Goal: Information Seeking & Learning: Learn about a topic

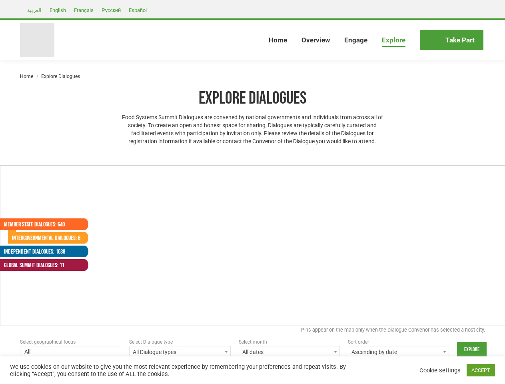
select select
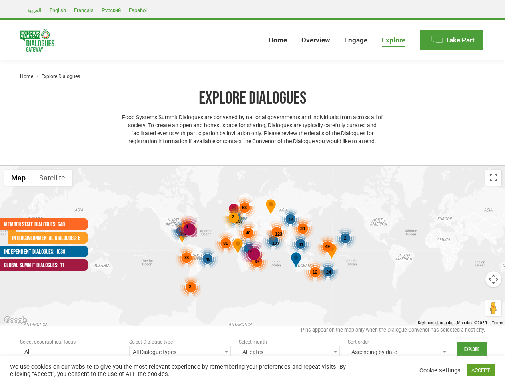
click at [252, 192] on div "187 107 168 192 45 24 31 14 2 123 53 81 78 67 49 40 12 46 2 34 2 4 3" at bounding box center [252, 246] width 505 height 160
click at [253, 246] on div "4" at bounding box center [251, 251] width 21 height 21
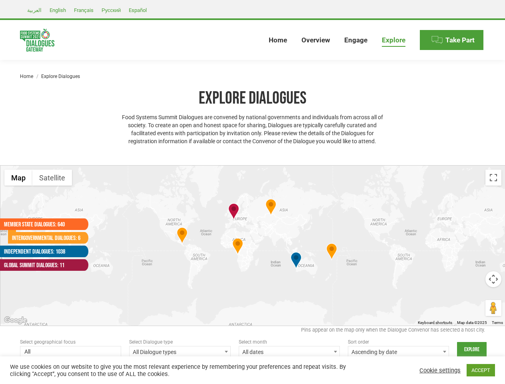
click at [253, 246] on div at bounding box center [252, 246] width 505 height 160
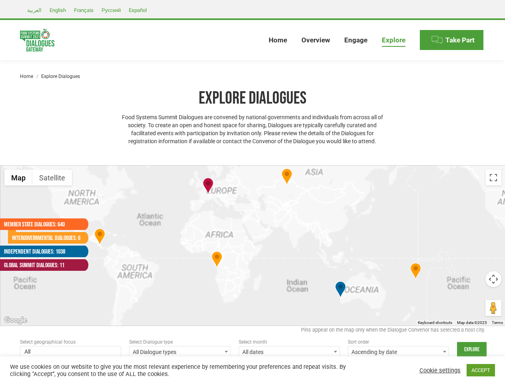
click at [208, 259] on div at bounding box center [252, 246] width 505 height 160
click at [329, 272] on div at bounding box center [252, 246] width 505 height 160
click at [301, 244] on div at bounding box center [252, 246] width 505 height 160
click at [291, 220] on div at bounding box center [252, 246] width 505 height 160
click at [345, 238] on div at bounding box center [252, 246] width 505 height 160
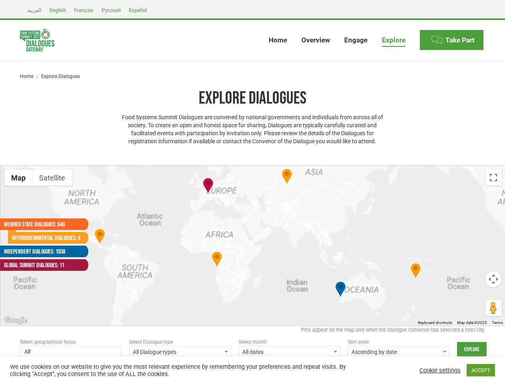
click at [279, 234] on div at bounding box center [252, 246] width 505 height 160
